Goal: Task Accomplishment & Management: Manage account settings

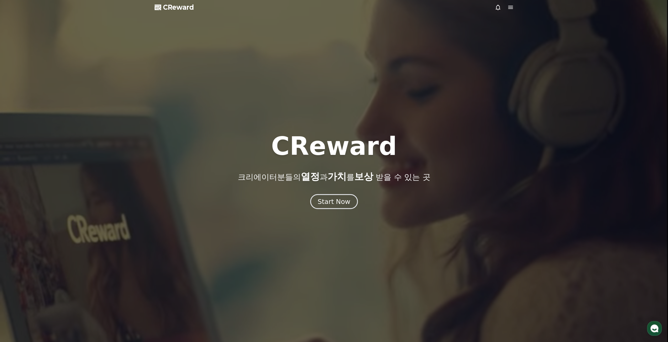
click at [345, 199] on div "Start Now" at bounding box center [334, 201] width 33 height 9
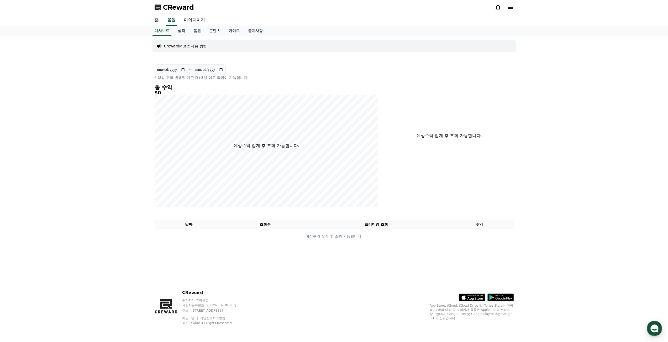
click at [514, 8] on div "CReward" at bounding box center [333, 7] width 367 height 15
click at [512, 7] on icon at bounding box center [510, 7] width 6 height 6
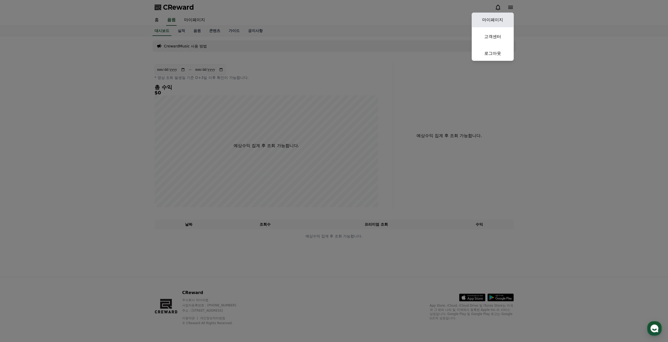
click at [493, 17] on link "마이페이지" at bounding box center [493, 20] width 42 height 15
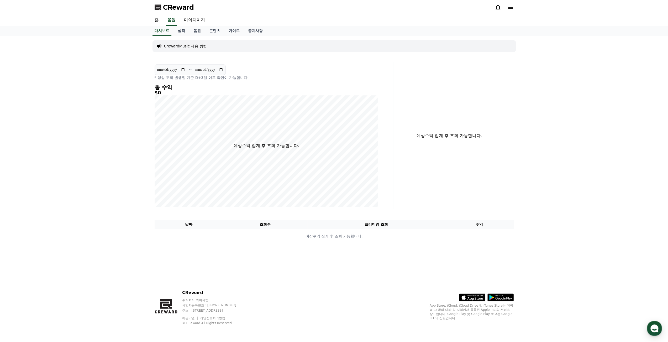
select select "**********"
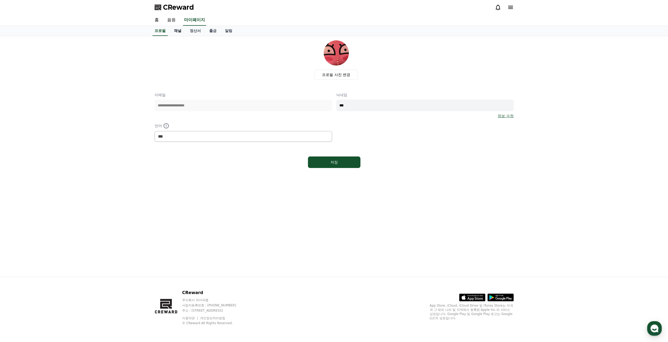
click at [182, 34] on link "채널" at bounding box center [178, 31] width 16 height 10
